Goal: Transaction & Acquisition: Purchase product/service

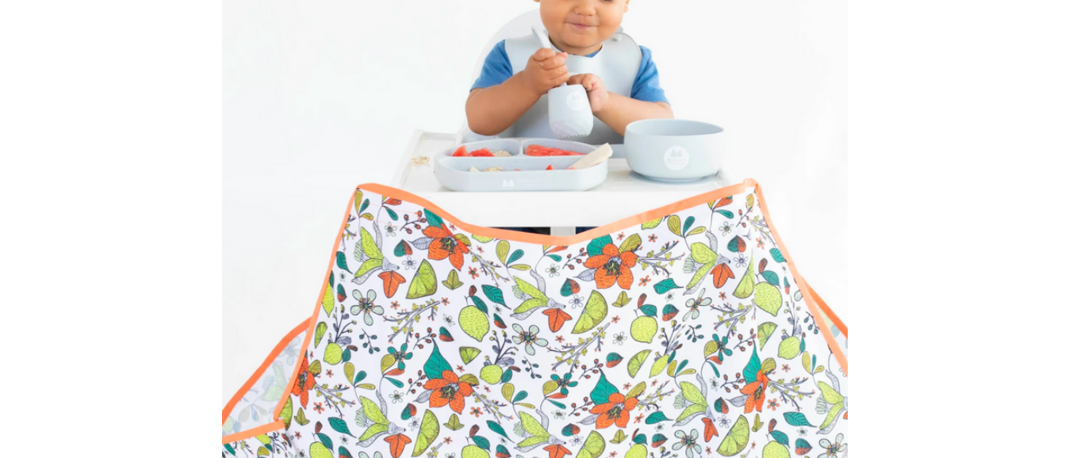
scroll to position [222, 0]
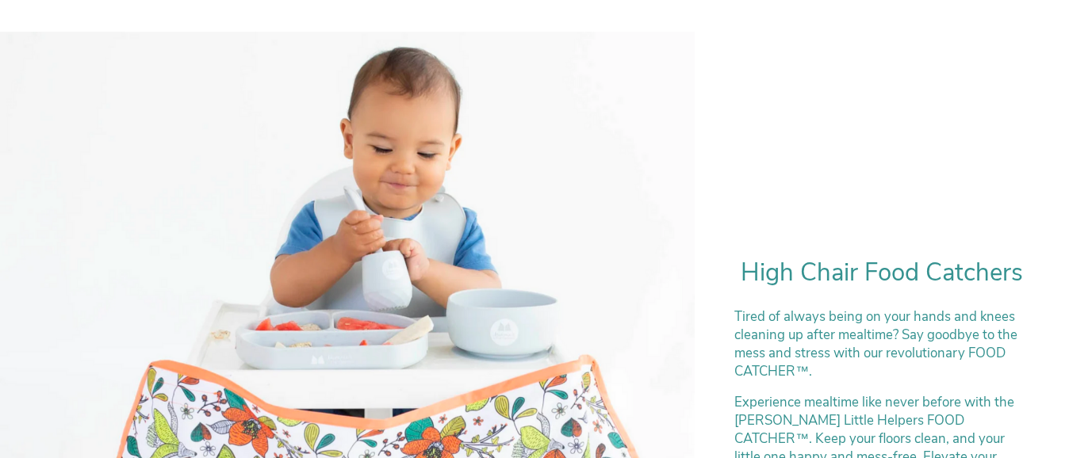
drag, startPoint x: 812, startPoint y: 2, endPoint x: 618, endPoint y: 276, distance: 335.1
click at [495, 276] on div at bounding box center [347, 379] width 695 height 695
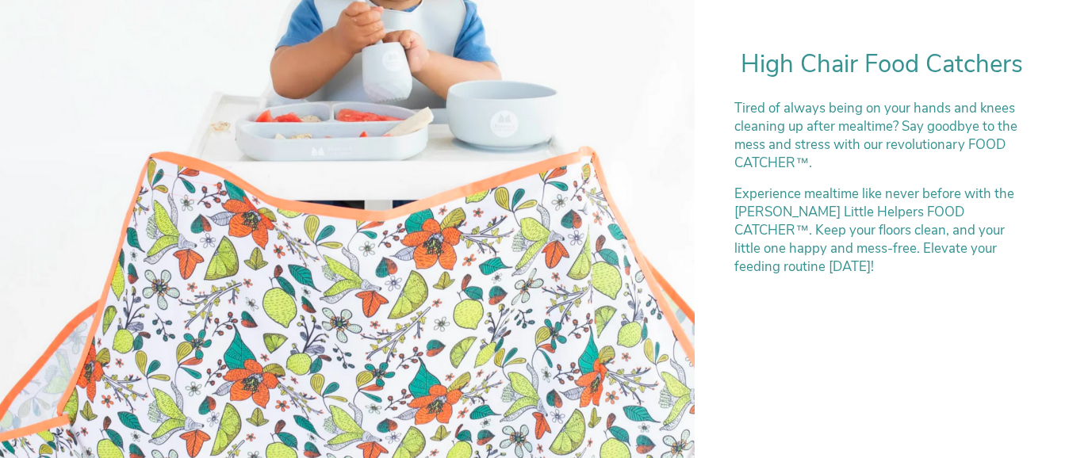
scroll to position [404, 0]
